Goal: Information Seeking & Learning: Learn about a topic

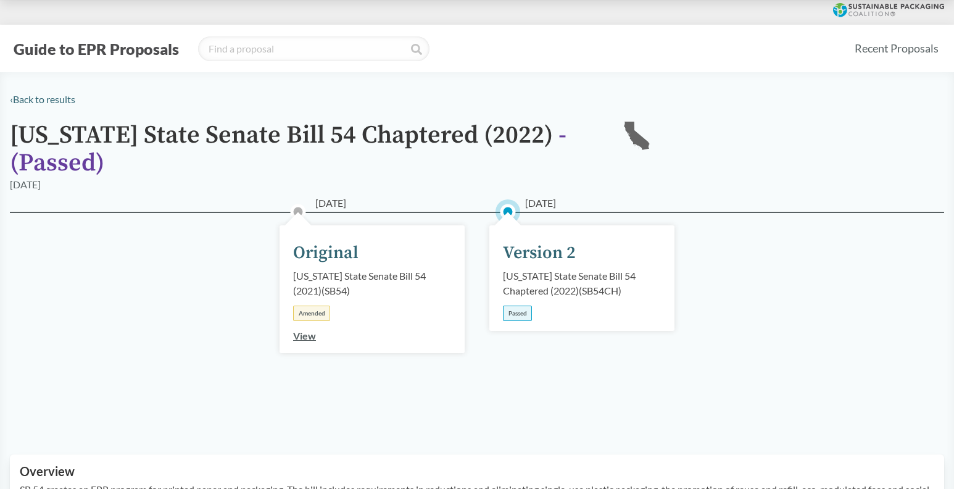
click at [516, 317] on div "Passed" at bounding box center [517, 313] width 29 height 15
click at [306, 335] on link "View" at bounding box center [304, 336] width 23 height 12
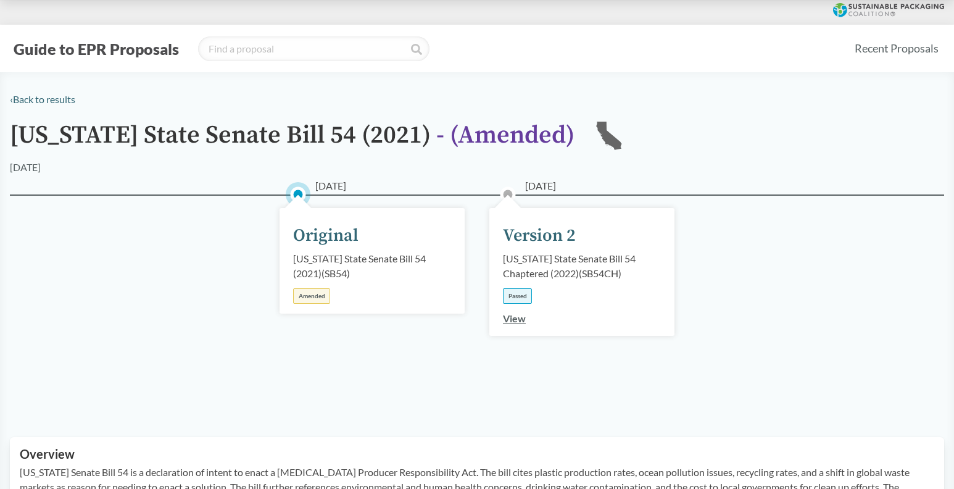
click at [512, 319] on link "View" at bounding box center [514, 318] width 23 height 12
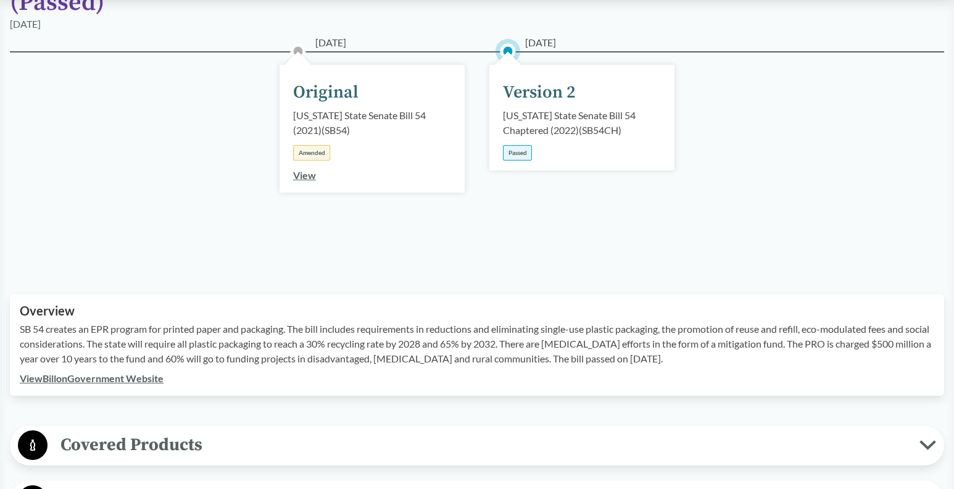
scroll to position [432, 0]
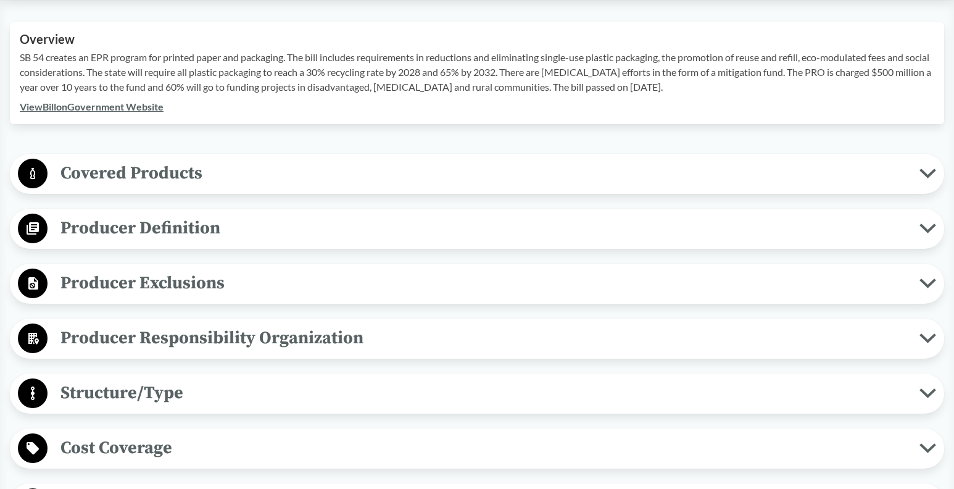
click at [114, 106] on link "View Bill on Government Website" at bounding box center [92, 107] width 144 height 12
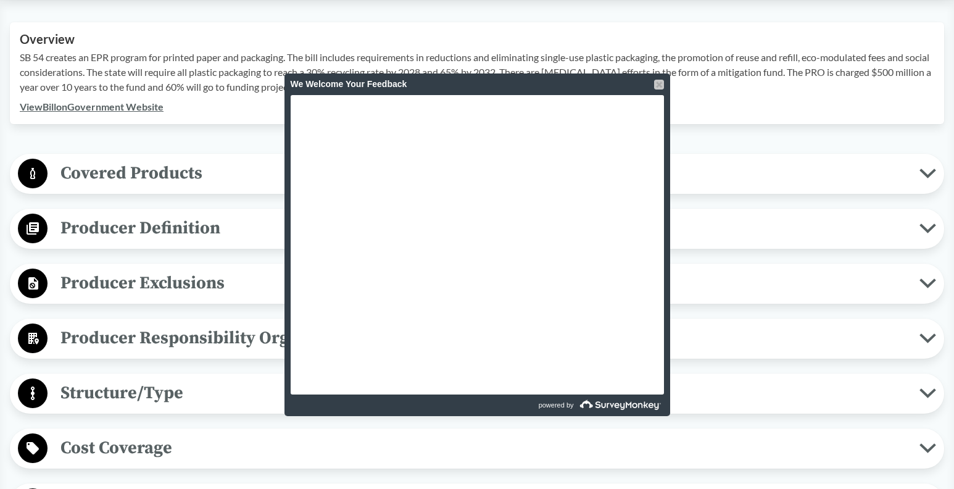
click at [655, 85] on div at bounding box center [659, 85] width 10 height 10
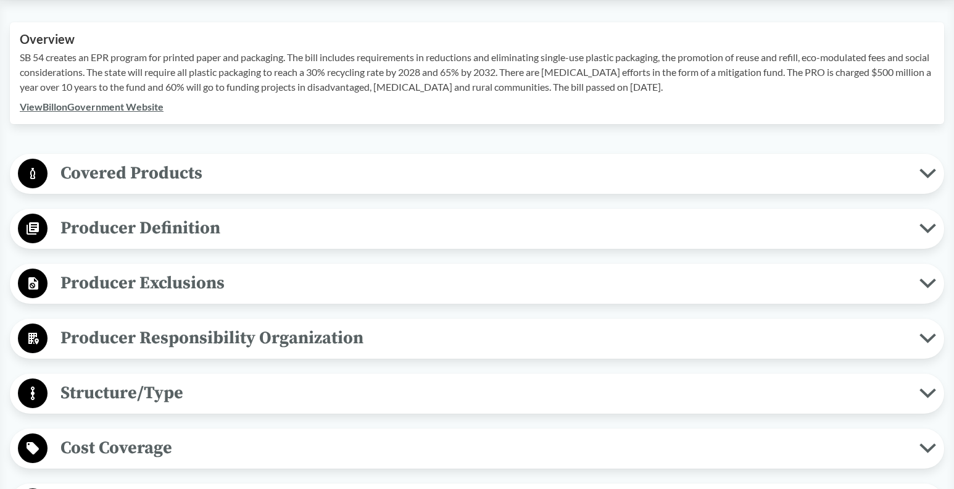
click at [286, 177] on span "Covered Products" at bounding box center [484, 173] width 872 height 28
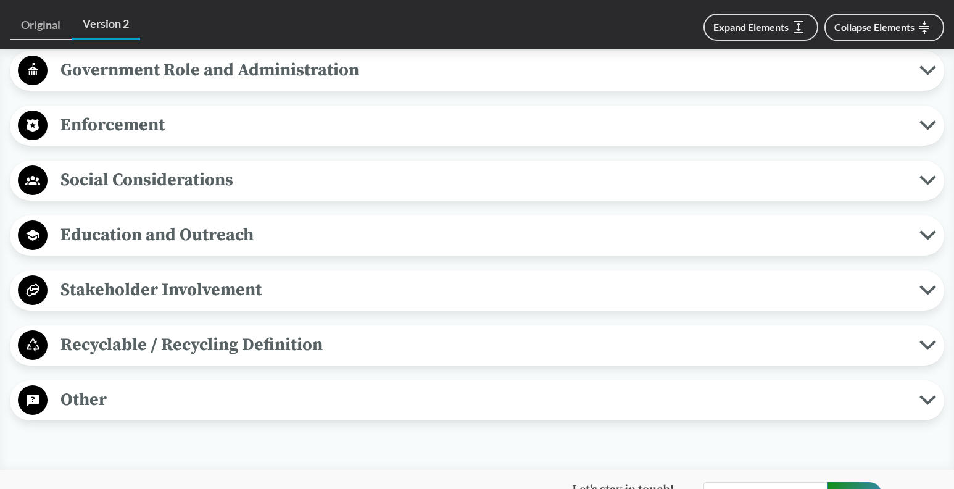
scroll to position [1667, 0]
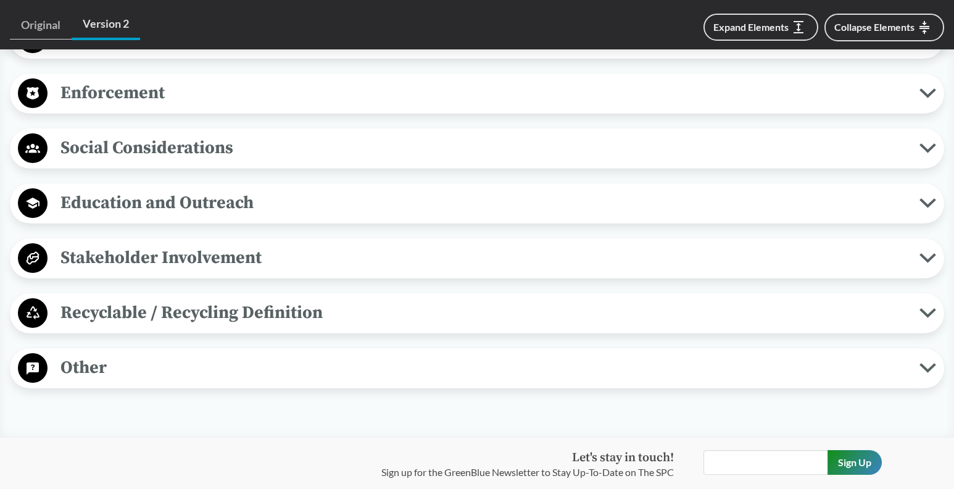
click at [334, 367] on span "Other" at bounding box center [484, 368] width 872 height 28
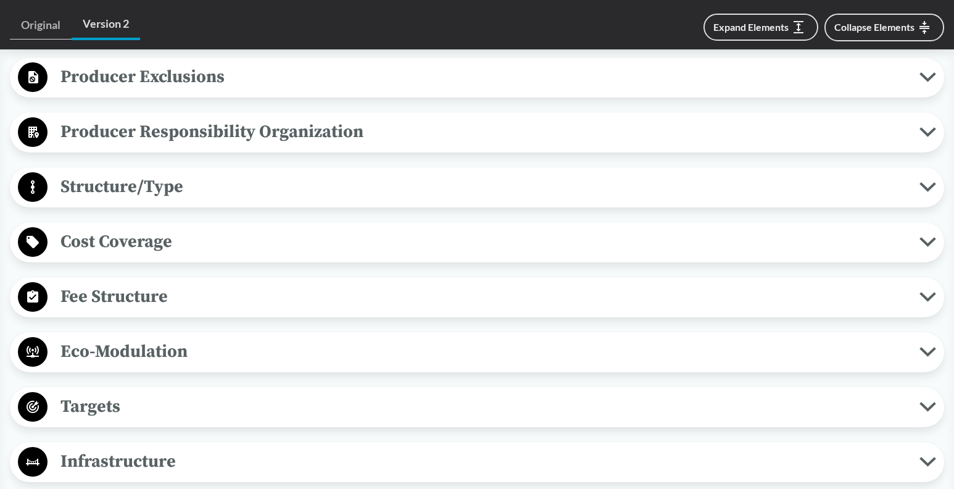
scroll to position [988, 0]
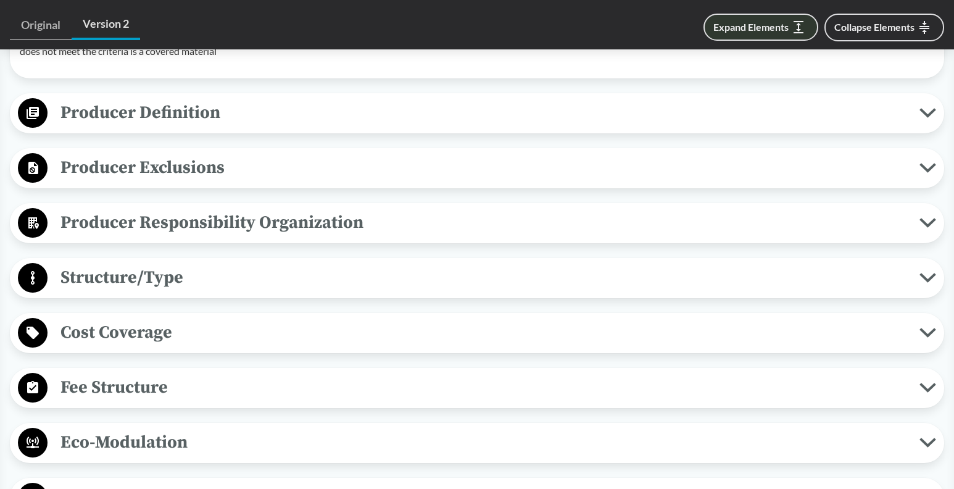
click at [766, 32] on button "Expand Elements" at bounding box center [761, 27] width 115 height 27
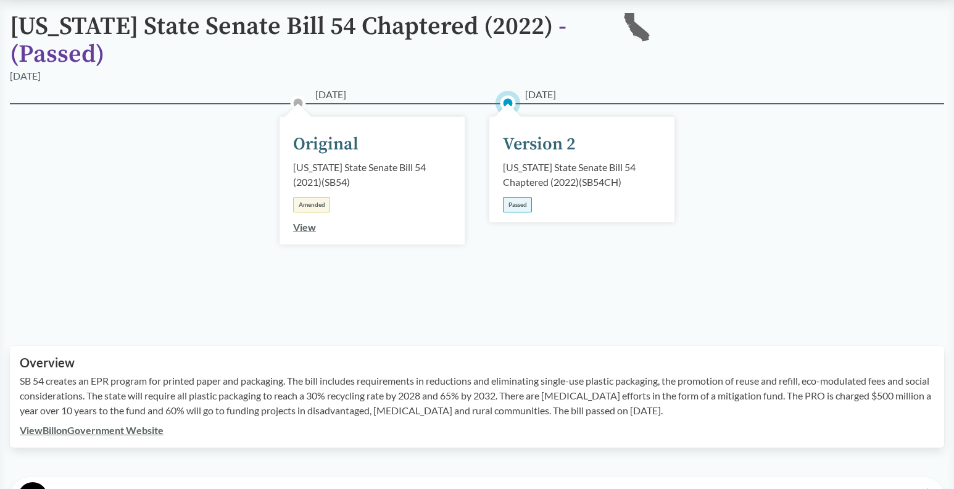
scroll to position [0, 0]
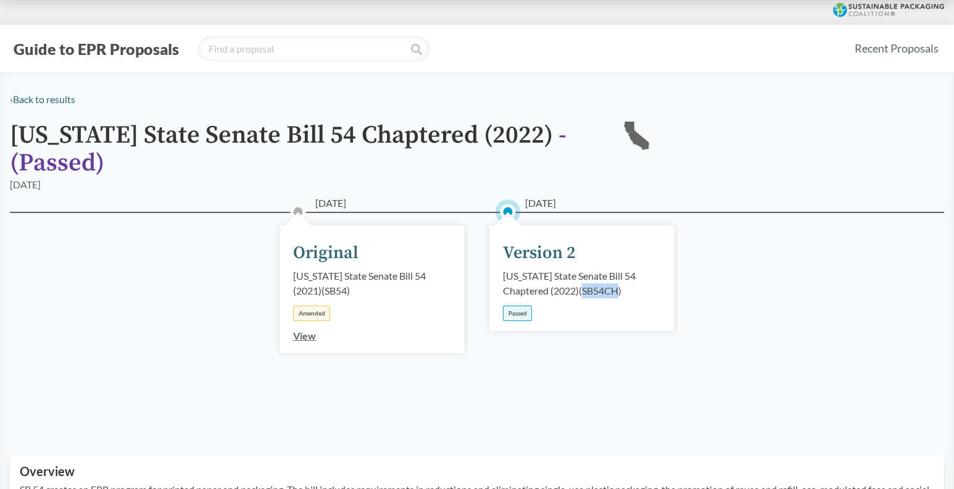
drag, startPoint x: 586, startPoint y: 293, endPoint x: 620, endPoint y: 293, distance: 34.0
click at [620, 293] on div "[US_STATE] State Senate Bill 54 Chaptered (2022) ( SB54CH )" at bounding box center [582, 284] width 158 height 30
copy div "SB54CH"
